Goal: Information Seeking & Learning: Learn about a topic

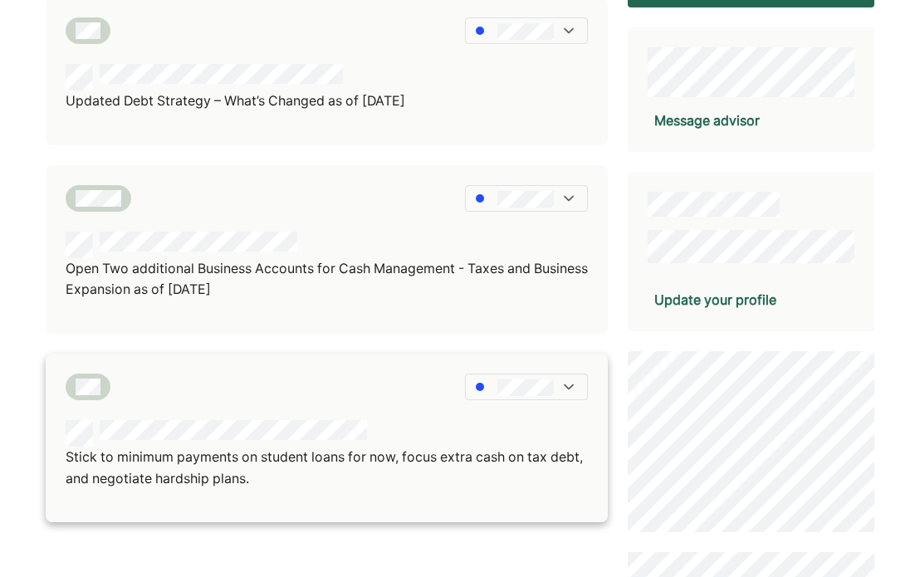
scroll to position [249, 0]
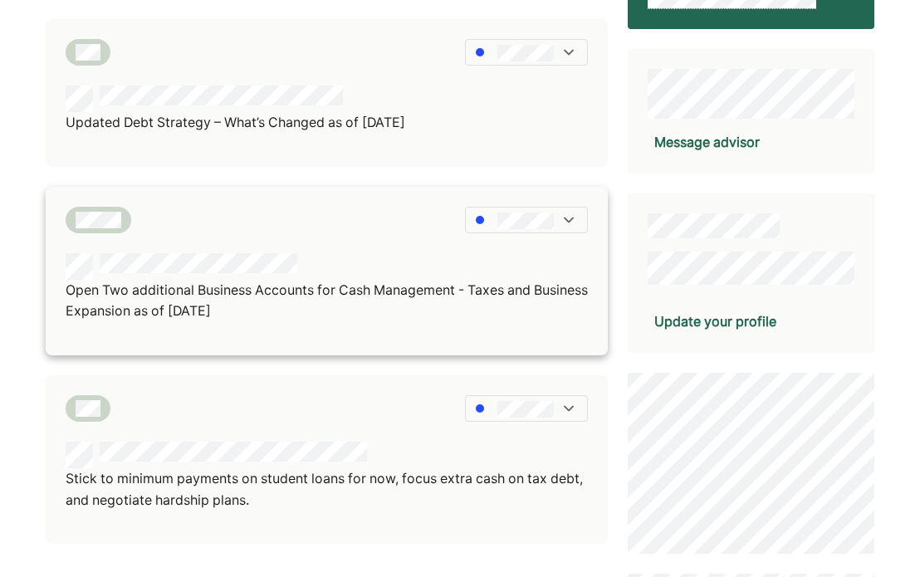
click at [375, 283] on p "Open Two additional Business Accounts for Cash Management - Taxes and Business …" at bounding box center [327, 301] width 522 height 42
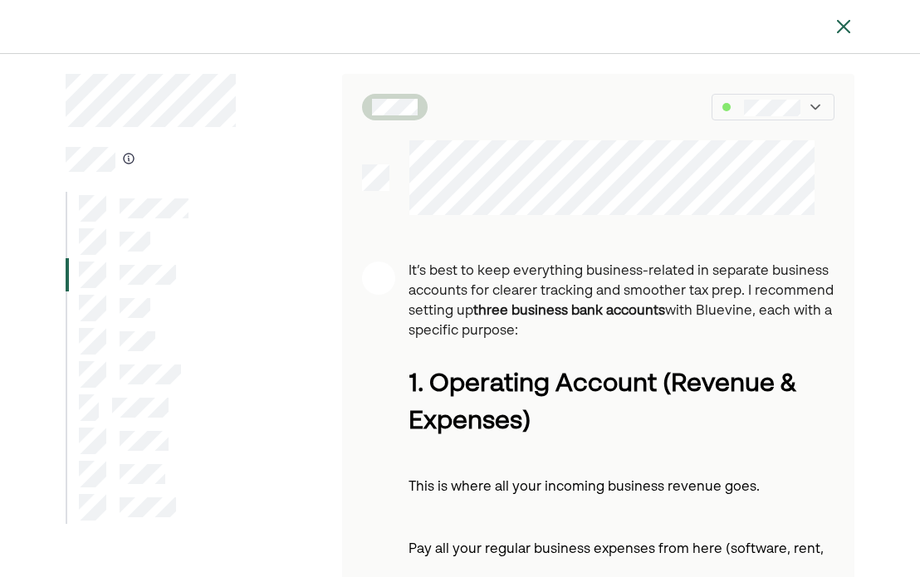
click at [841, 19] on img at bounding box center [844, 27] width 20 height 20
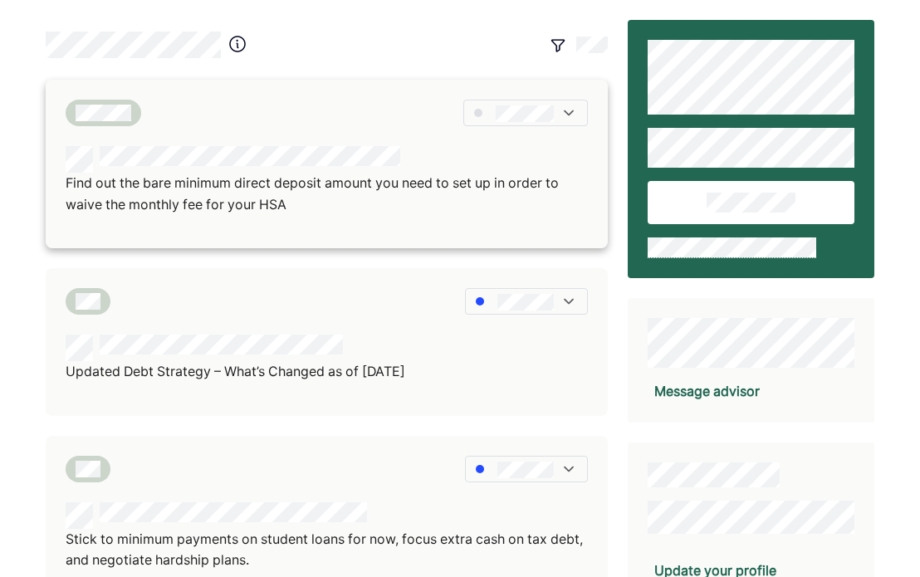
click at [296, 184] on p "Find out the bare minimum direct deposit amount you need to set up in order to …" at bounding box center [327, 194] width 522 height 42
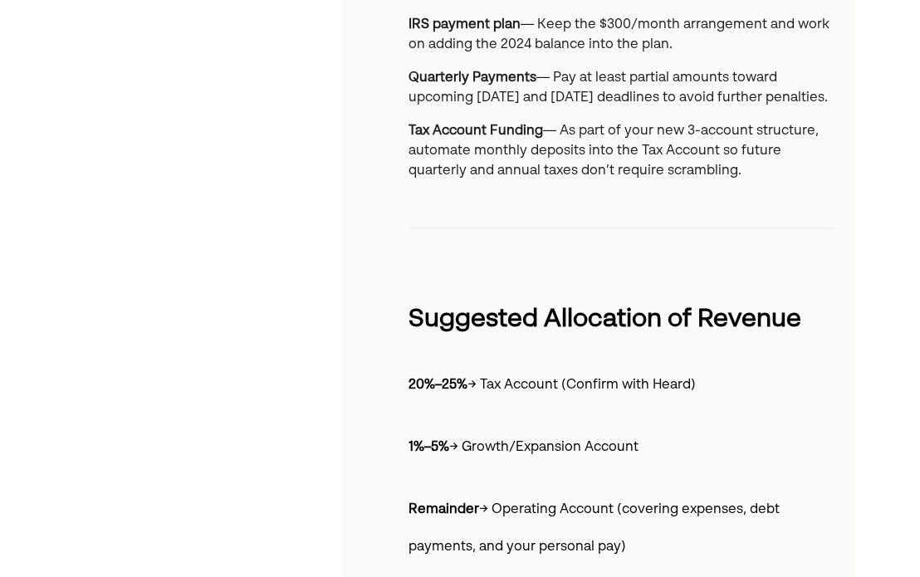
scroll to position [1495, 0]
